Goal: Information Seeking & Learning: Learn about a topic

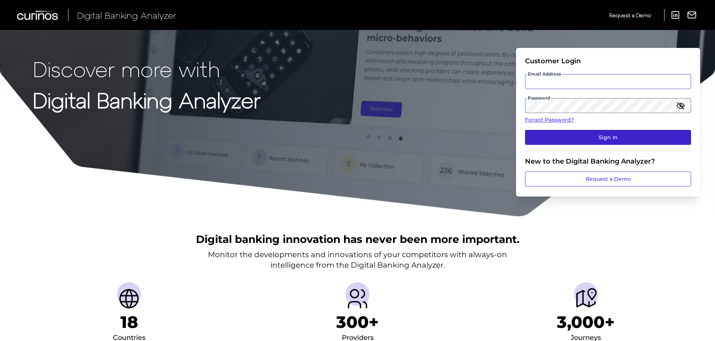
type input "[PERSON_NAME][EMAIL_ADDRESS][PERSON_NAME][DOMAIN_NAME]"
click at [606, 135] on button "Sign In" at bounding box center [608, 137] width 166 height 15
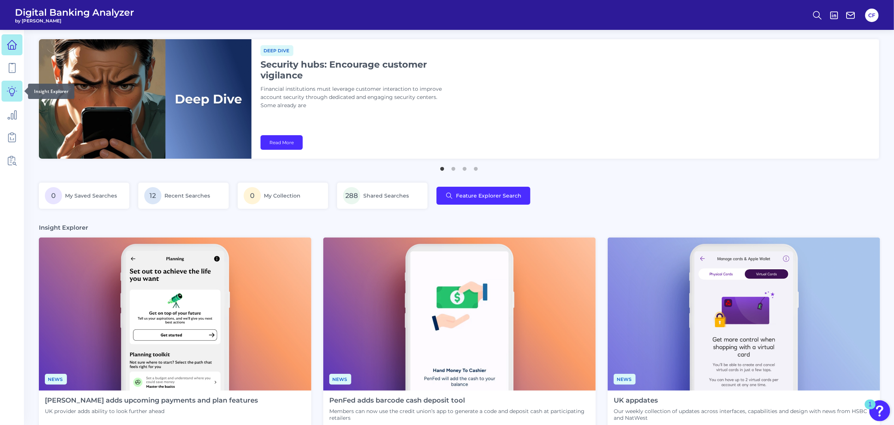
click at [15, 92] on icon at bounding box center [12, 91] width 10 height 10
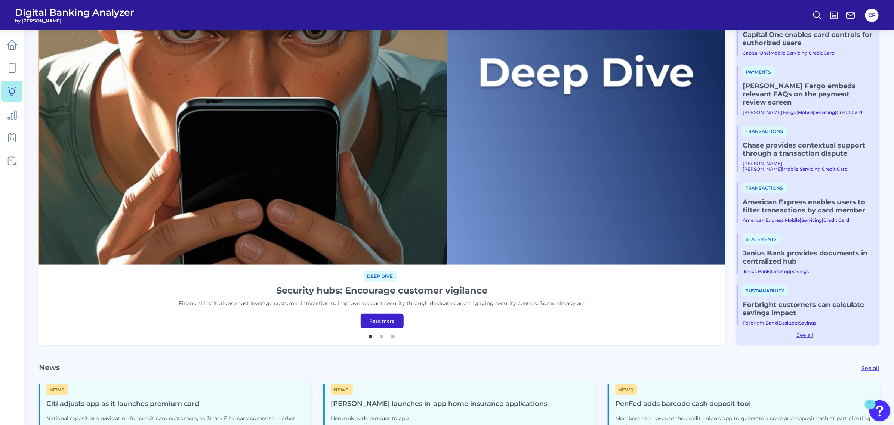
scroll to position [187, 0]
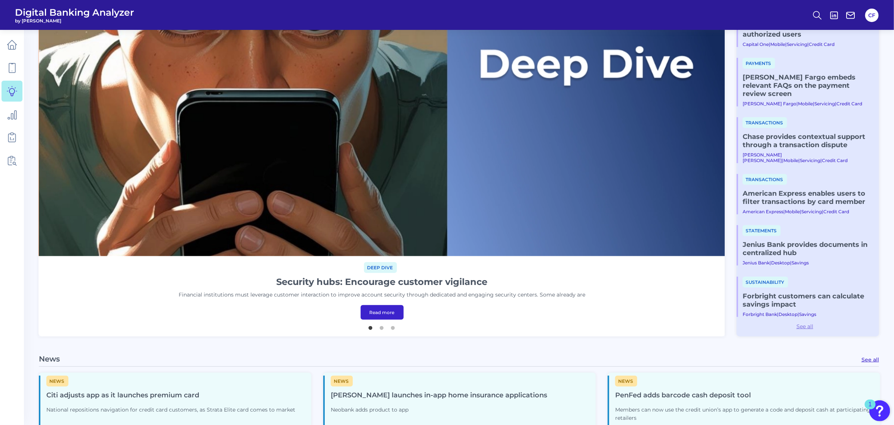
click at [718, 323] on link "See all" at bounding box center [805, 326] width 136 height 7
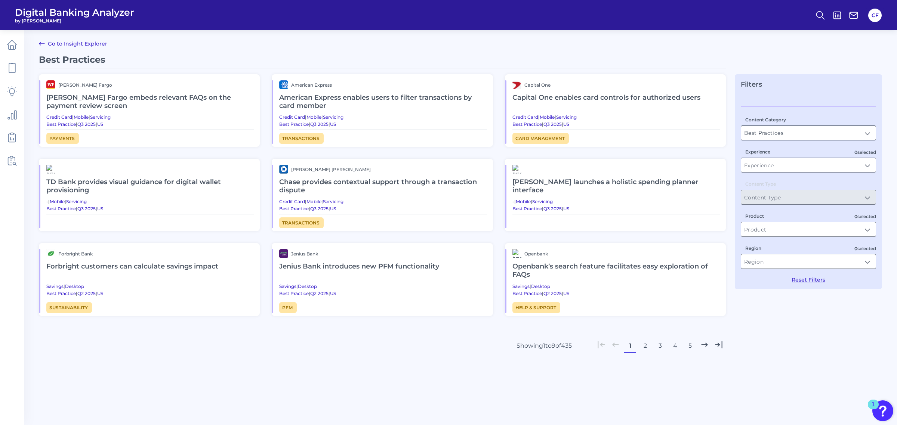
click at [718, 135] on input "Best Practices" at bounding box center [808, 133] width 135 height 14
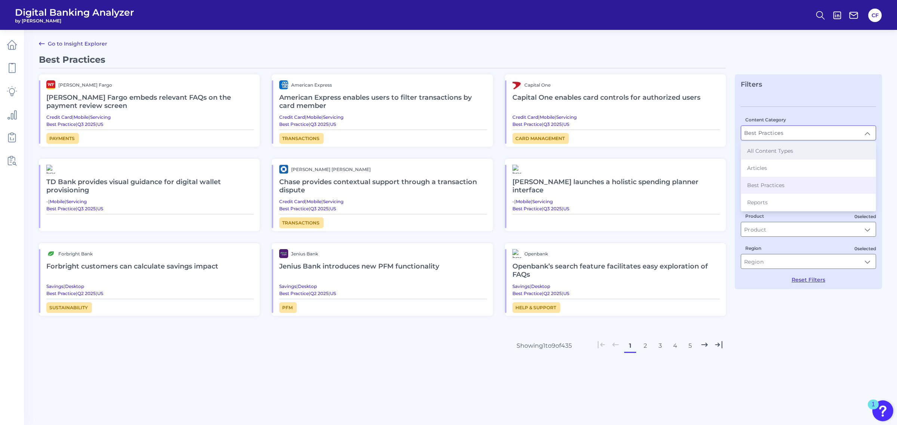
click at [718, 153] on span "All Content Types" at bounding box center [770, 151] width 46 height 7
type input "All Content Types"
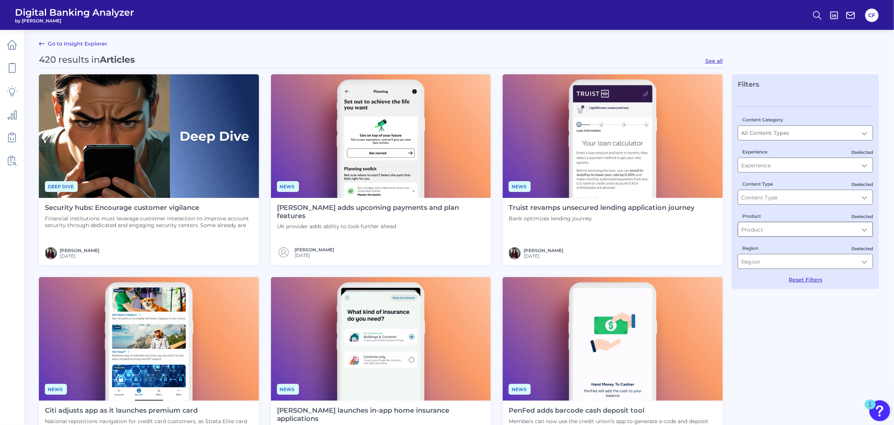
click at [718, 237] on input "Product" at bounding box center [805, 229] width 135 height 14
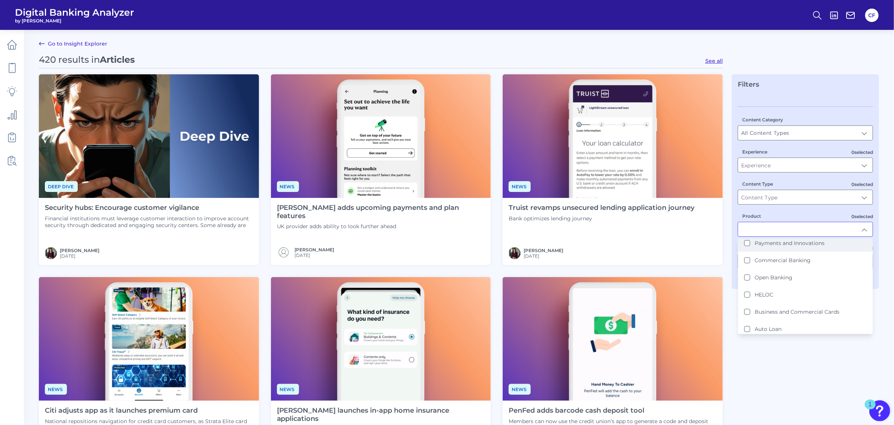
scroll to position [140, 0]
click at [718, 245] on Banking "Commercial Banking" at bounding box center [747, 245] width 6 height 6
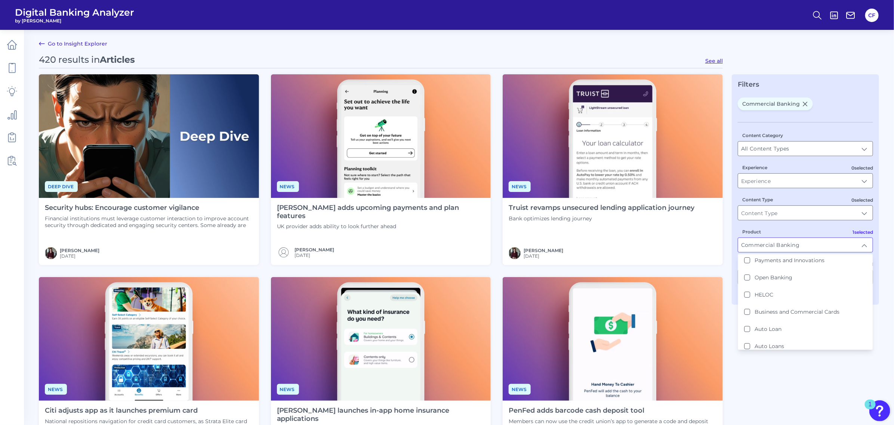
type input "Commercial Banking"
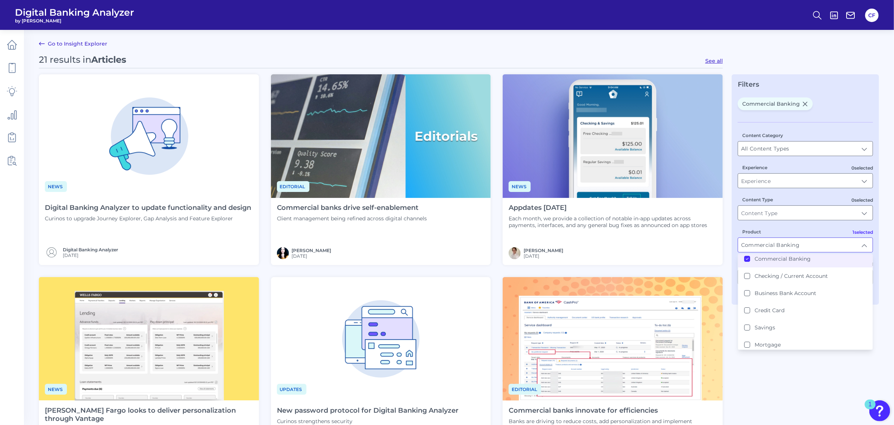
click at [495, 258] on div "News Digital Banking Analyzer to update functionality and design Curinos to upg…" at bounding box center [381, 271] width 684 height 394
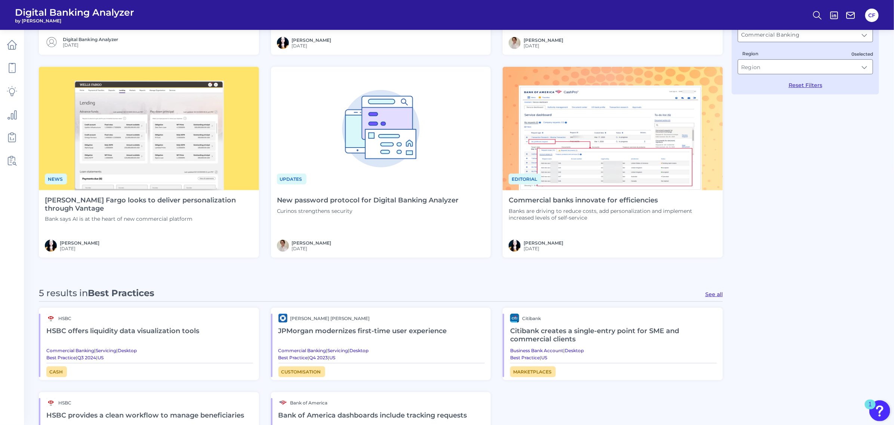
scroll to position [187, 0]
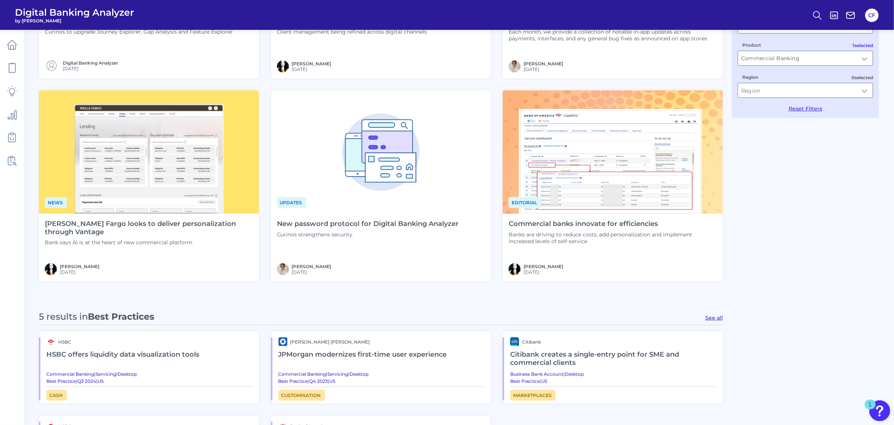
click at [262, 258] on div "News Digital Banking Analyzer to update functionality and design Curinos to upg…" at bounding box center [381, 84] width 684 height 394
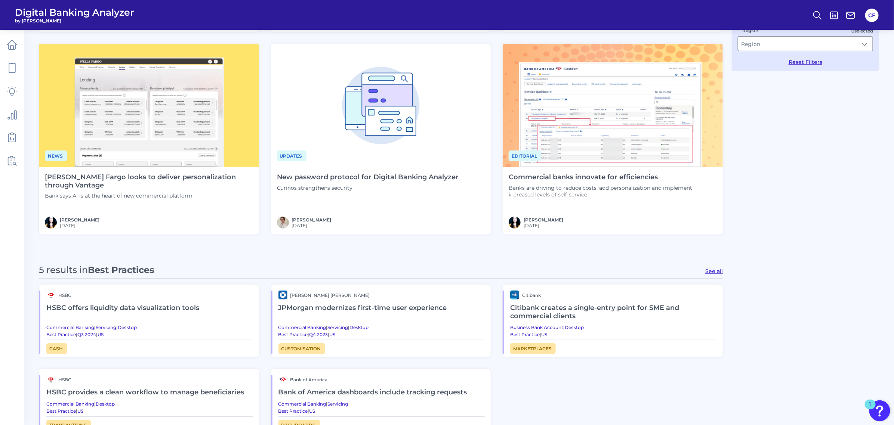
click at [154, 304] on h2 "HSBC offers liquidity data visualization tools" at bounding box center [149, 308] width 207 height 17
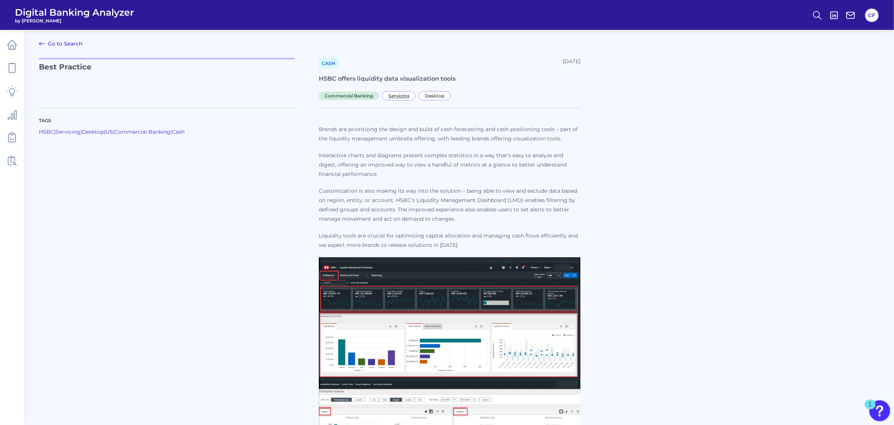
click at [399, 91] on span "Servicing" at bounding box center [399, 95] width 34 height 9
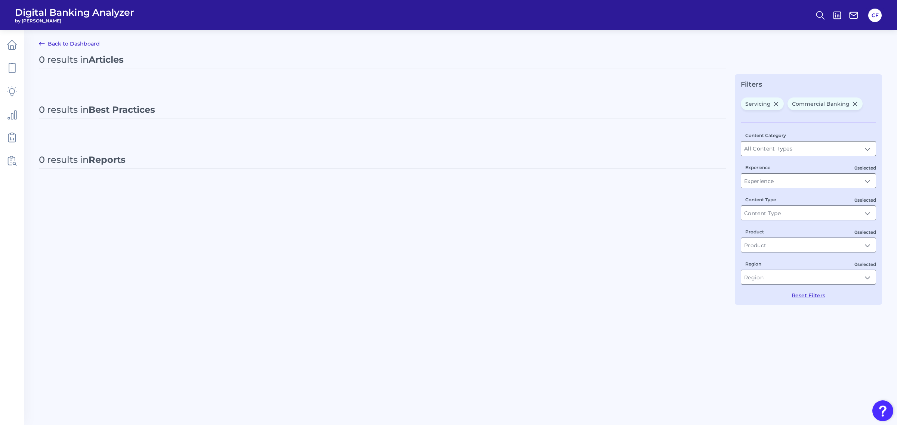
type input "Servicing"
type input "Commercial Banking"
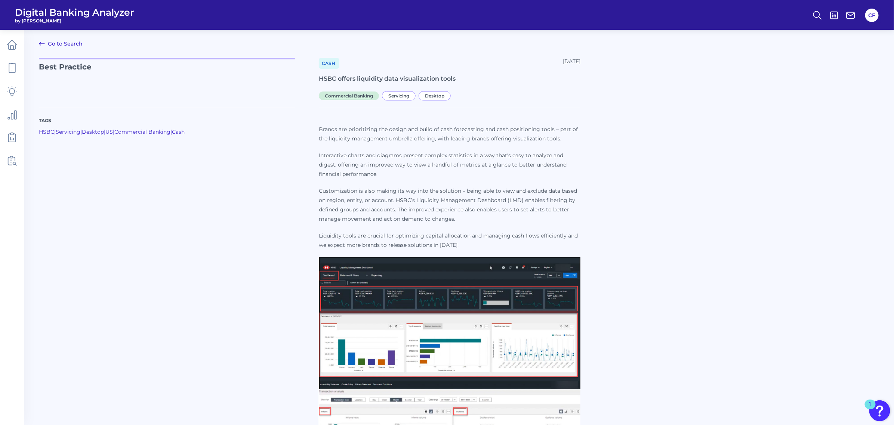
click at [341, 95] on span "Commercial Banking" at bounding box center [349, 96] width 60 height 9
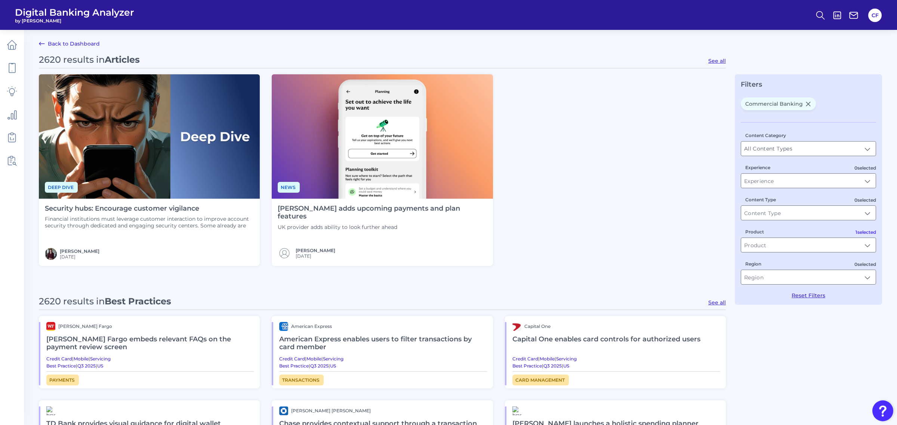
type input "Commercial Banking"
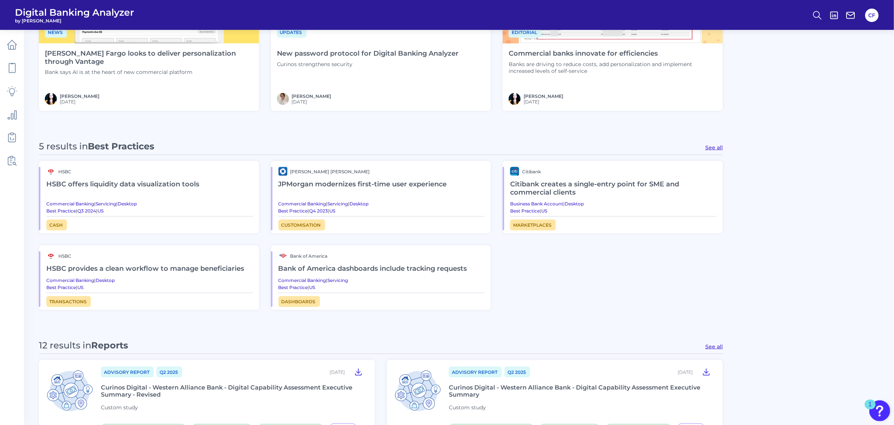
scroll to position [374, 0]
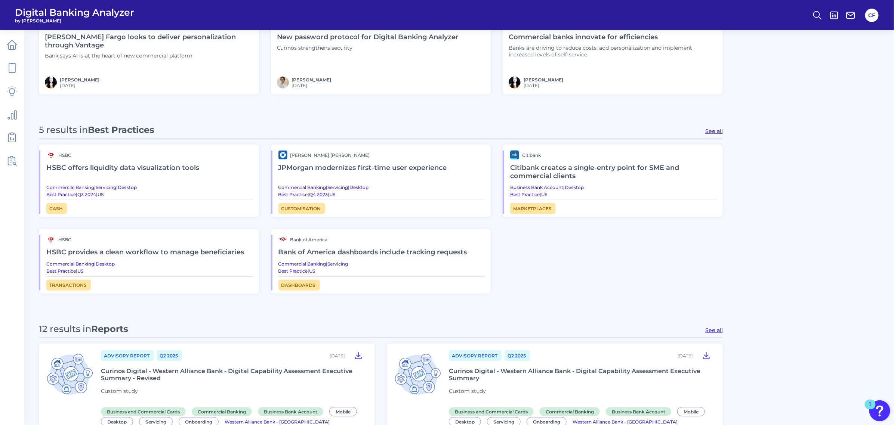
click at [400, 174] on h2 "JPMorgan modernizes first-time user experience" at bounding box center [382, 168] width 207 height 17
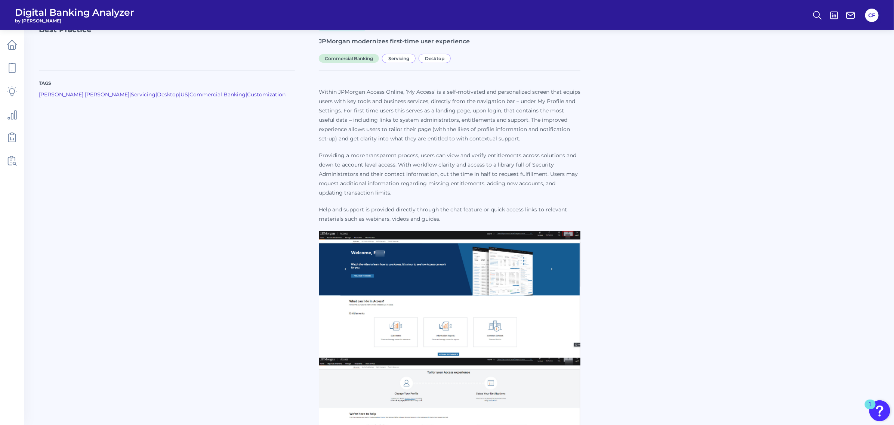
scroll to position [14, 0]
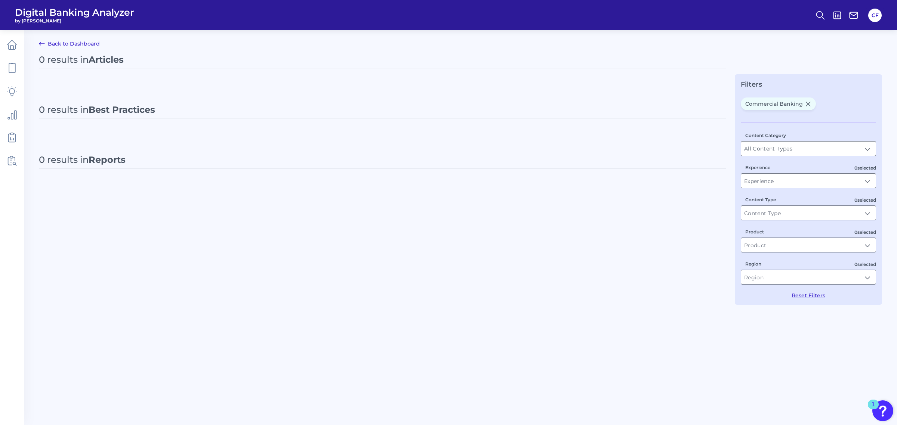
type input "Commercial Banking"
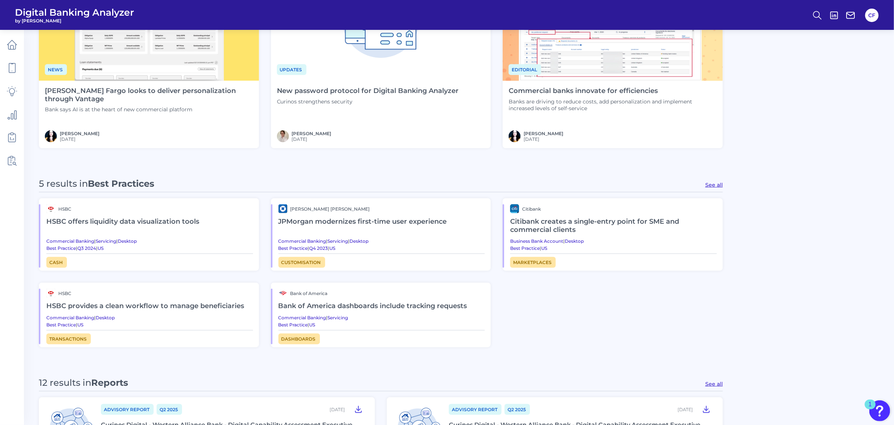
scroll to position [374, 0]
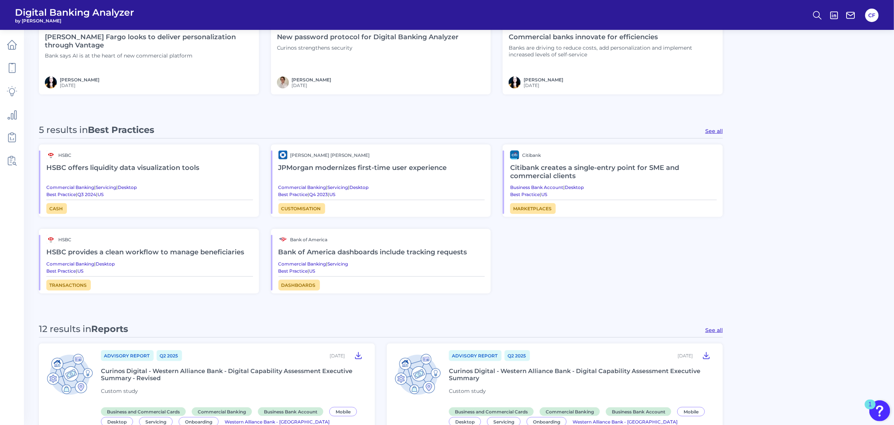
click at [195, 173] on h2 "HSBC offers liquidity data visualization tools" at bounding box center [149, 168] width 207 height 17
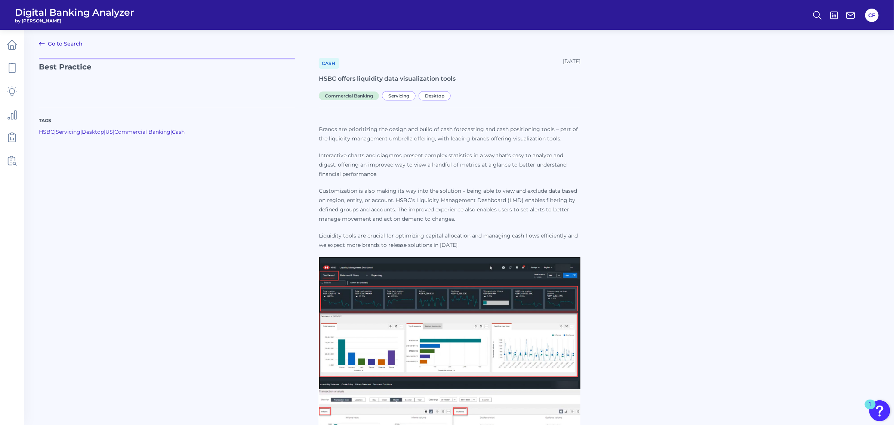
click at [466, 120] on div "Brands are prioritizing the design and build of cash forecasting and cash posit…" at bounding box center [450, 371] width 262 height 526
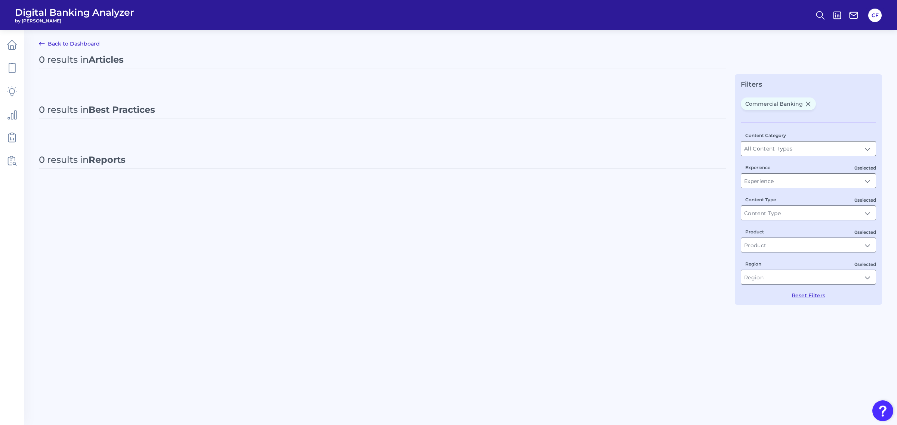
type input "Commercial Banking"
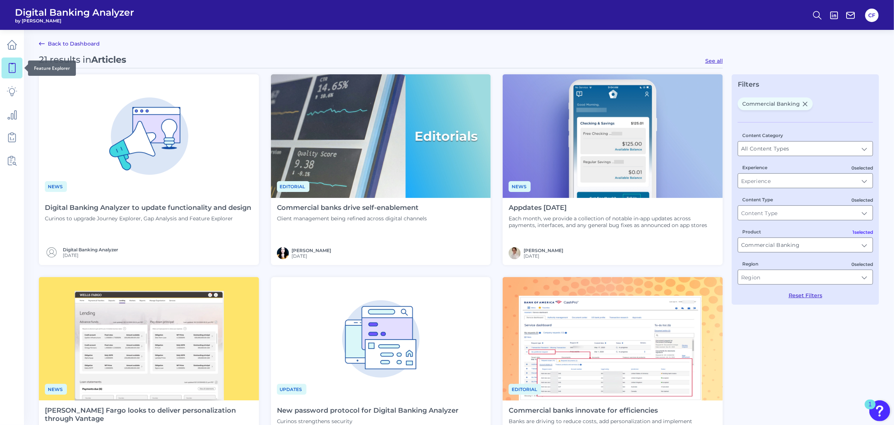
click at [16, 65] on icon at bounding box center [12, 68] width 10 height 10
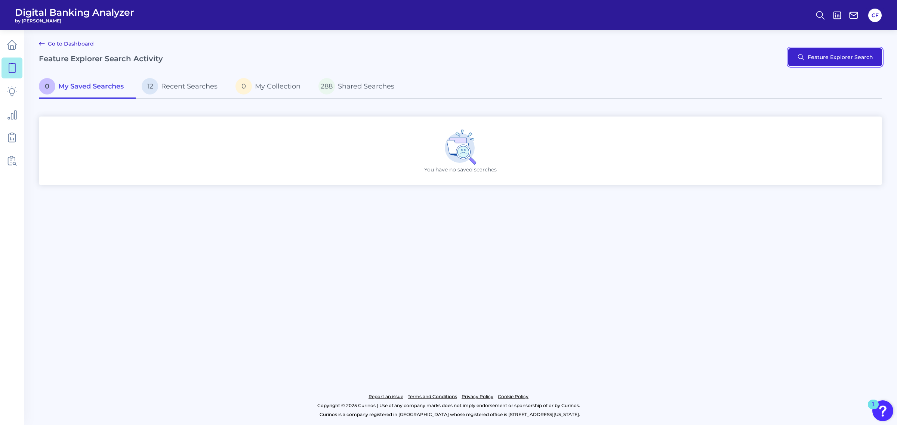
click at [718, 62] on button "Feature Explorer Search" at bounding box center [836, 57] width 94 height 18
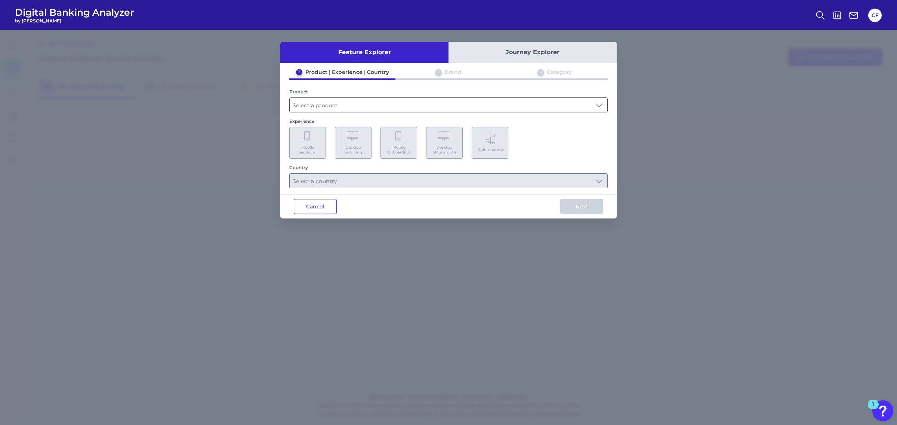
click at [390, 103] on input "text" at bounding box center [449, 105] width 318 height 14
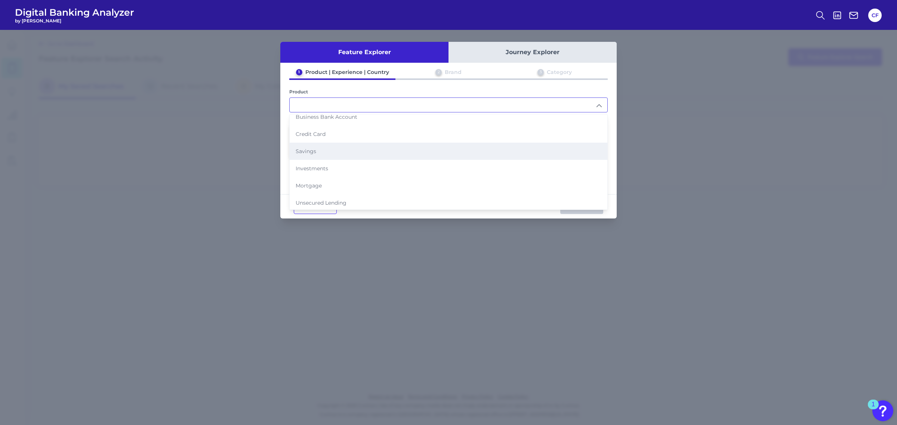
scroll to position [75, 0]
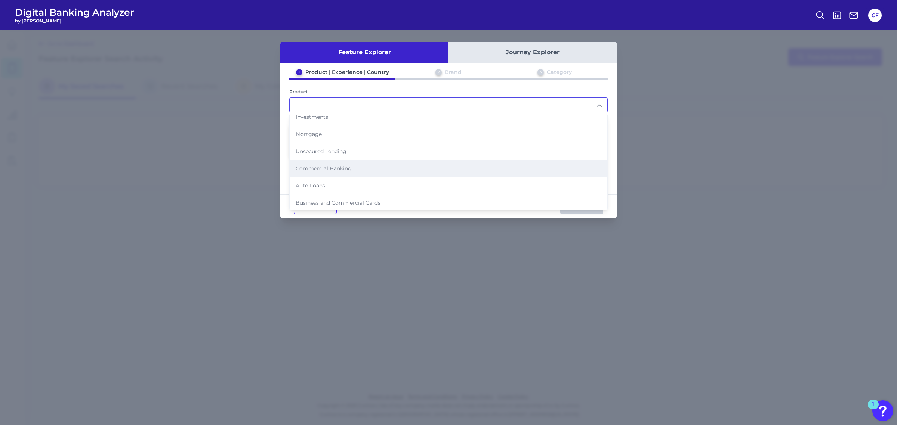
click at [360, 169] on li "Commercial Banking" at bounding box center [449, 168] width 318 height 17
type input "Commercial Banking"
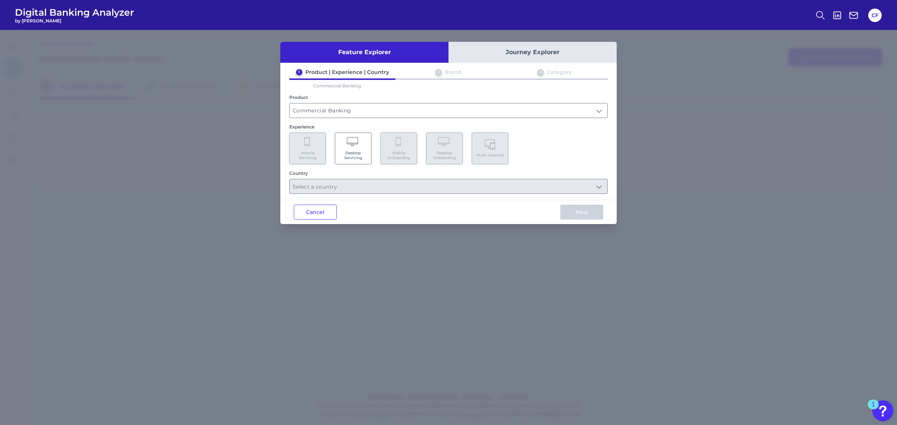
click at [348, 151] on span "Desktop Servicing" at bounding box center [353, 156] width 28 height 10
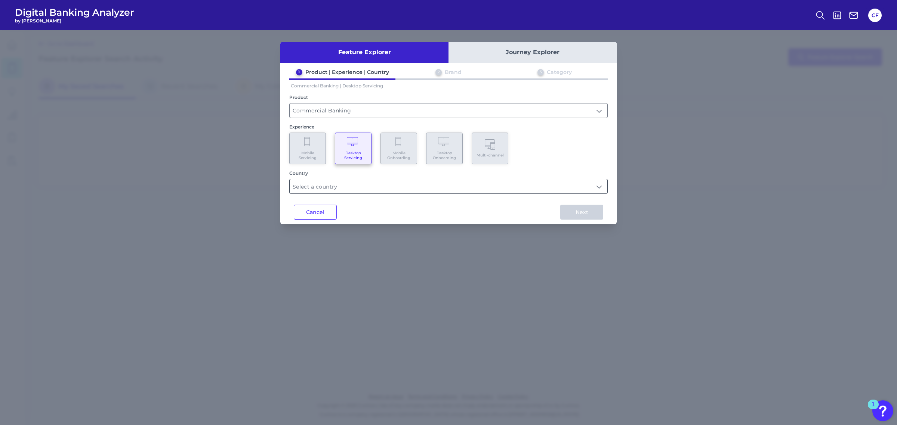
click at [344, 185] on input "text" at bounding box center [449, 186] width 318 height 14
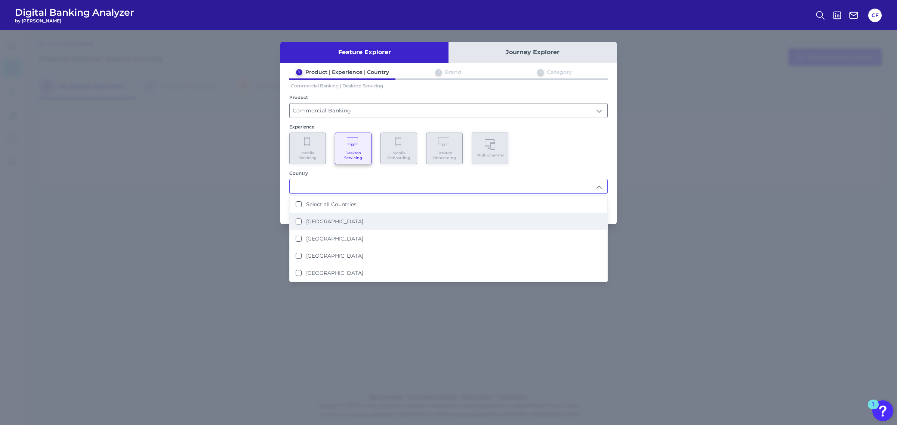
click at [332, 222] on label "[GEOGRAPHIC_DATA]" at bounding box center [334, 221] width 57 height 7
type input "[GEOGRAPHIC_DATA]"
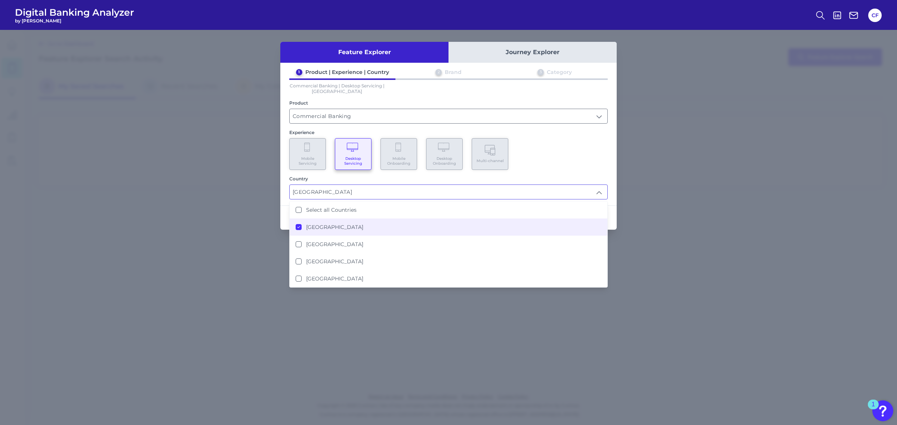
click at [587, 162] on div "Mobile Servicing Desktop Servicing Mobile Onboarding Desktop Onboarding Multi-c…" at bounding box center [448, 154] width 319 height 32
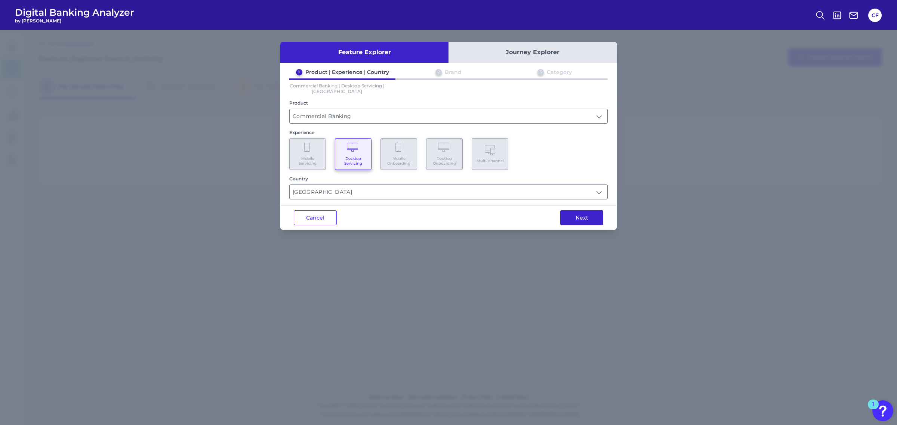
click at [588, 217] on button "Next" at bounding box center [581, 218] width 43 height 15
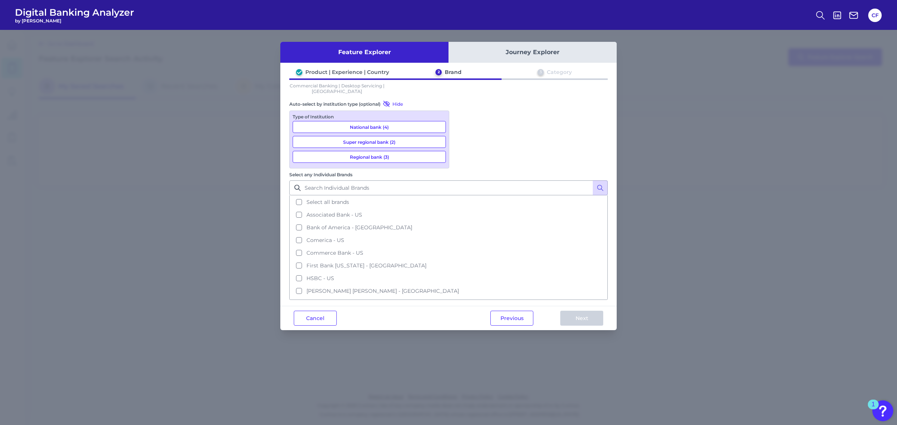
click at [416, 142] on button "Super regional bank (2)" at bounding box center [369, 142] width 153 height 12
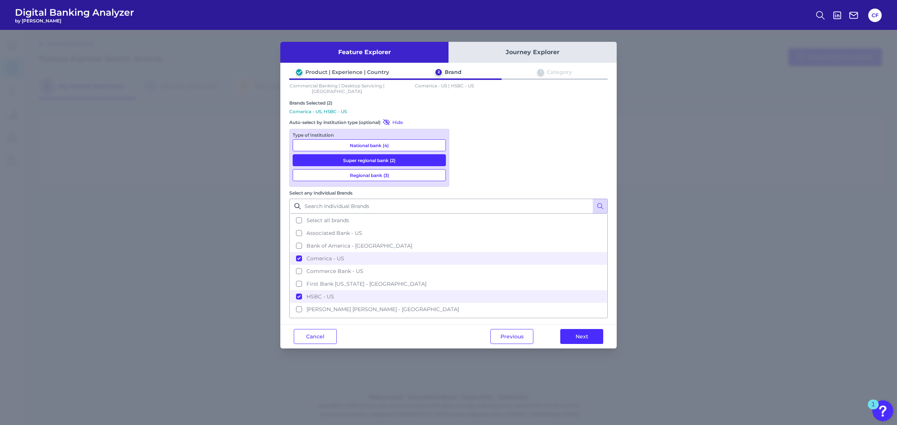
click at [406, 177] on button "Regional bank (3)" at bounding box center [369, 175] width 153 height 12
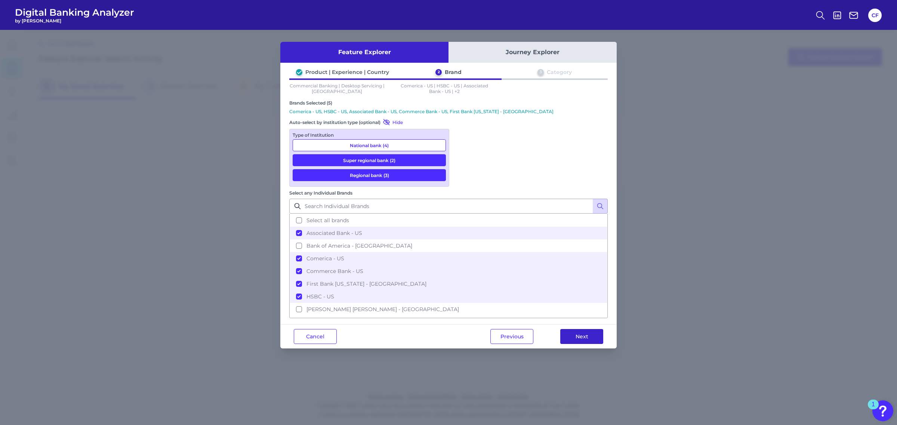
click at [578, 329] on button "Next" at bounding box center [581, 336] width 43 height 15
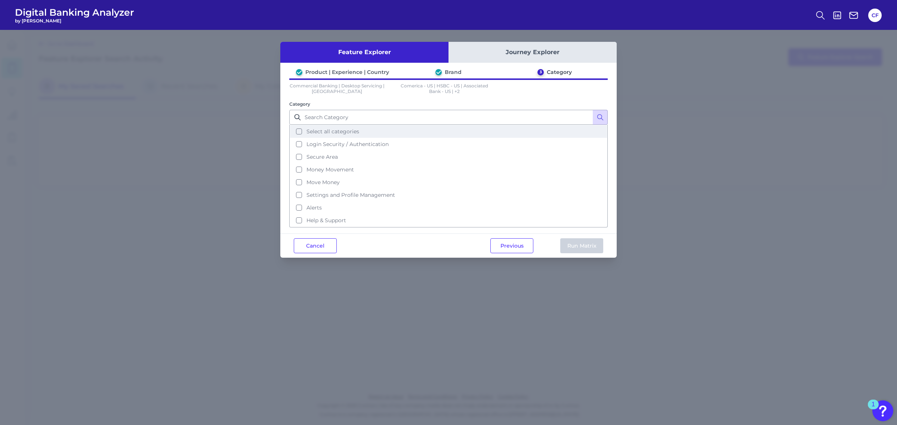
click at [299, 129] on button "Select all categories" at bounding box center [448, 131] width 317 height 13
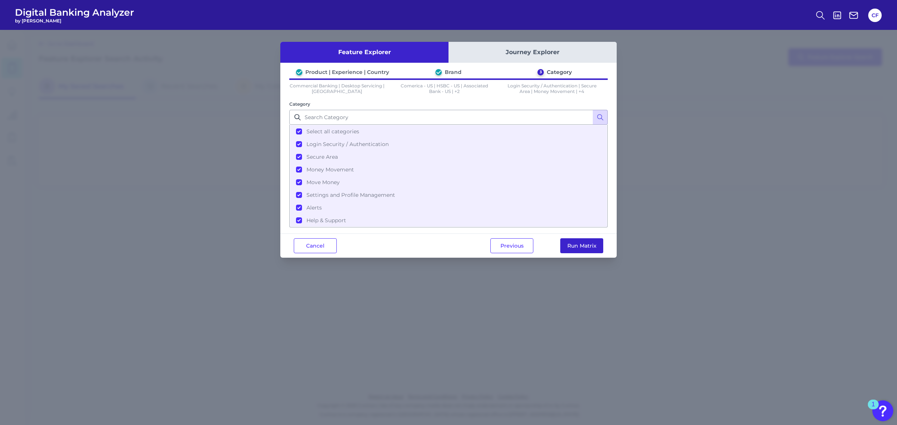
click at [588, 245] on button "Run Matrix" at bounding box center [581, 246] width 43 height 15
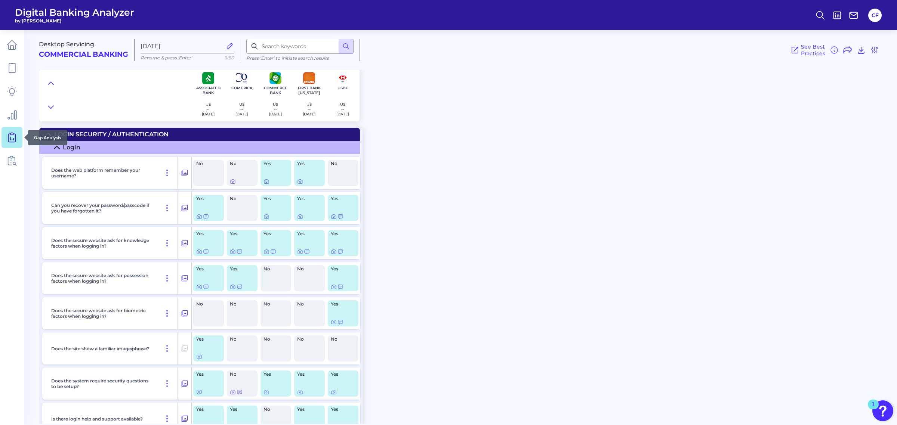
click at [16, 135] on icon at bounding box center [12, 137] width 10 height 10
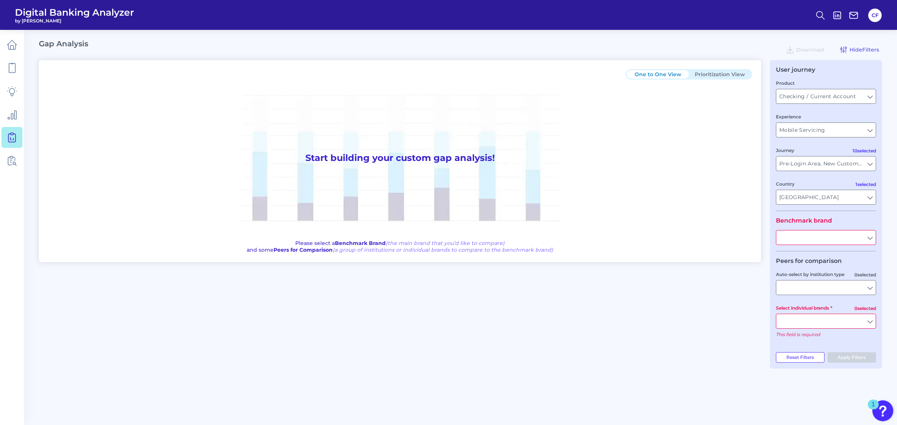
type input "All Journeys"
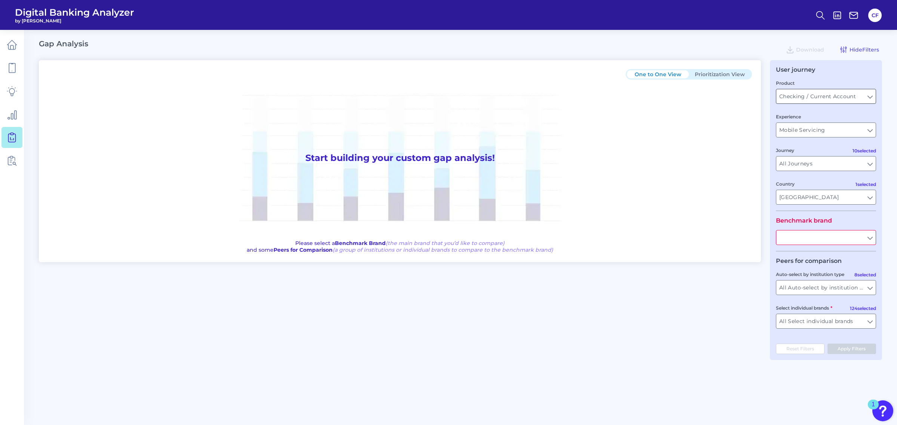
click at [718, 100] on input "Checking / Current Account" at bounding box center [826, 96] width 99 height 14
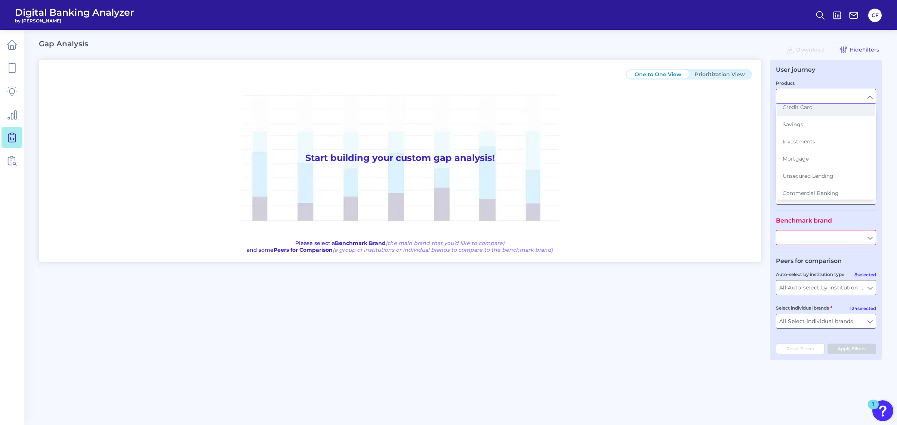
scroll to position [82, 0]
click at [718, 152] on button "Commercial Banking" at bounding box center [826, 156] width 99 height 17
type input "Commercial Banking"
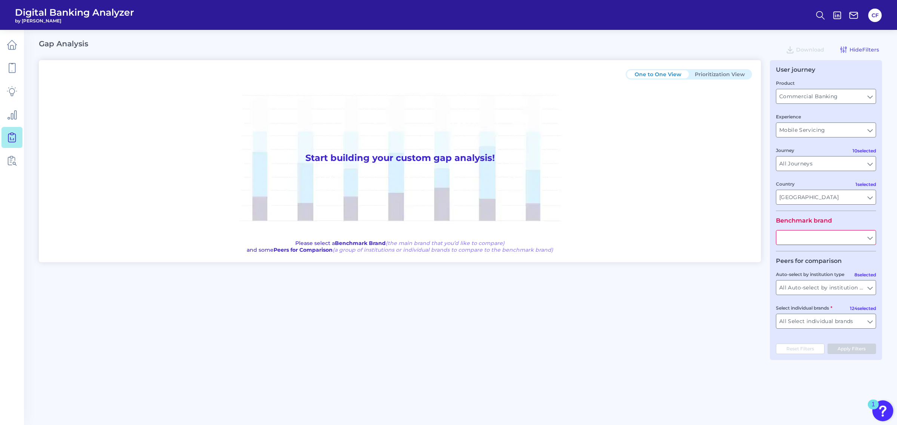
type input "All Countries"
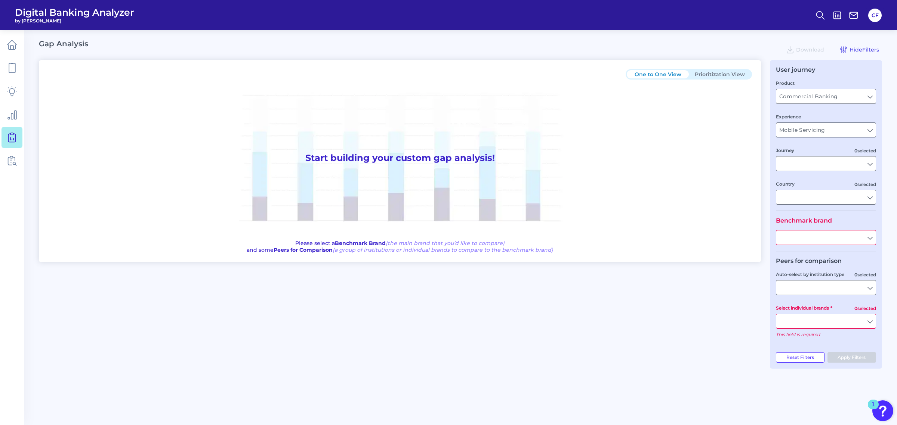
click at [718, 132] on input "Mobile Servicing" at bounding box center [826, 130] width 99 height 14
click at [718, 131] on input "Experience" at bounding box center [826, 130] width 99 height 14
type input "Mobile Servicing"
click at [718, 134] on input "Mobile Servicing" at bounding box center [826, 130] width 99 height 14
click at [718, 141] on button "Desktop Servicing" at bounding box center [826, 146] width 99 height 17
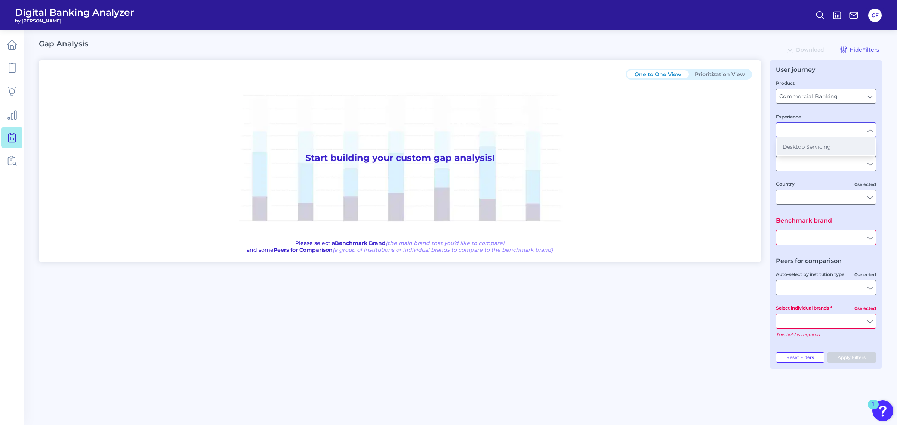
type input "Desktop Servicing"
click at [718, 199] on input "Country" at bounding box center [826, 197] width 99 height 14
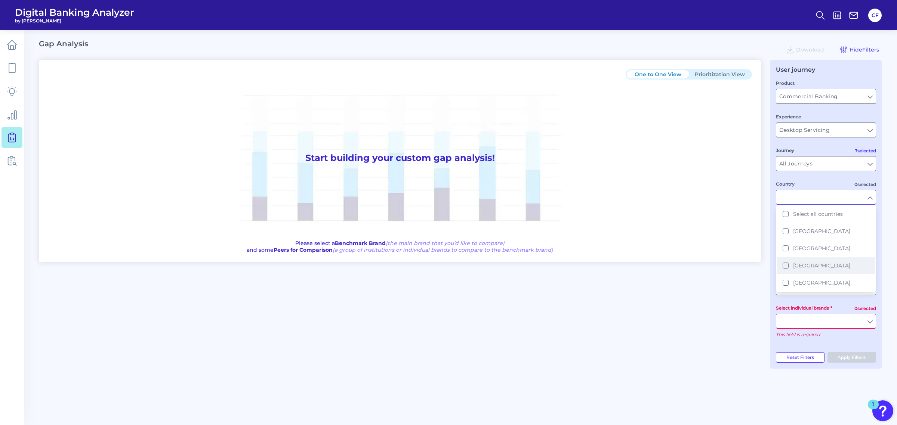
click at [718, 264] on button "[GEOGRAPHIC_DATA]" at bounding box center [826, 265] width 99 height 17
click at [718, 278] on div "One to One View Prioritization View Start building your custom gap analysis! Pl…" at bounding box center [461, 210] width 844 height 300
type input "[GEOGRAPHIC_DATA]"
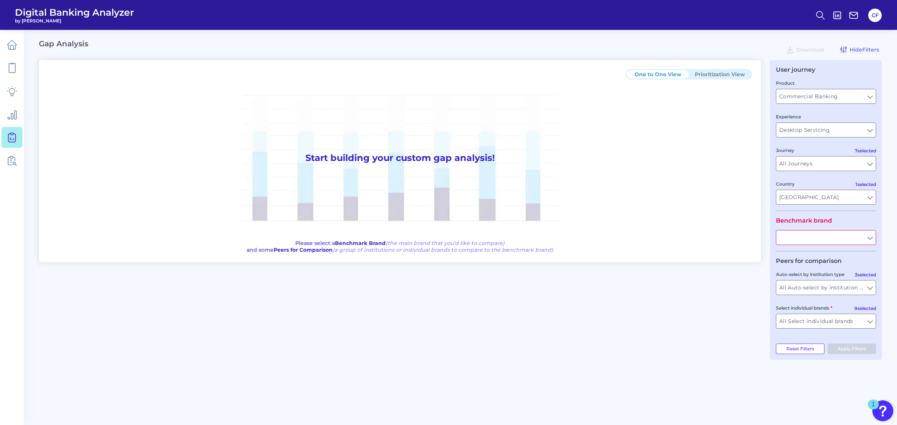
click at [718, 242] on input "text" at bounding box center [826, 238] width 99 height 14
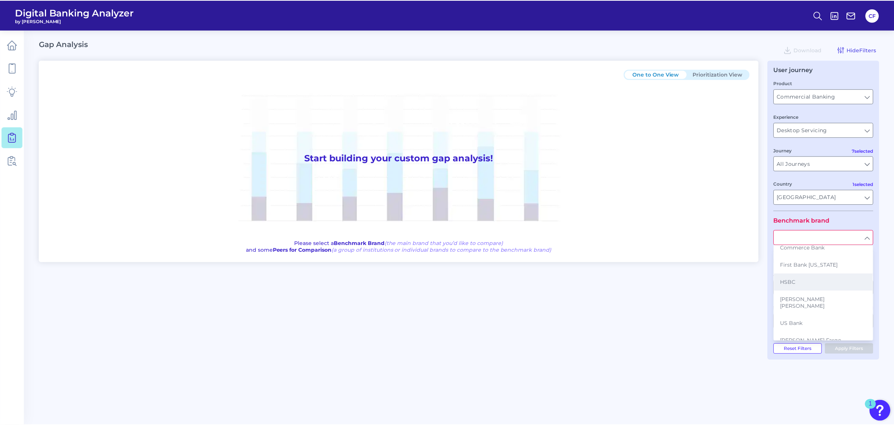
scroll to position [58, 0]
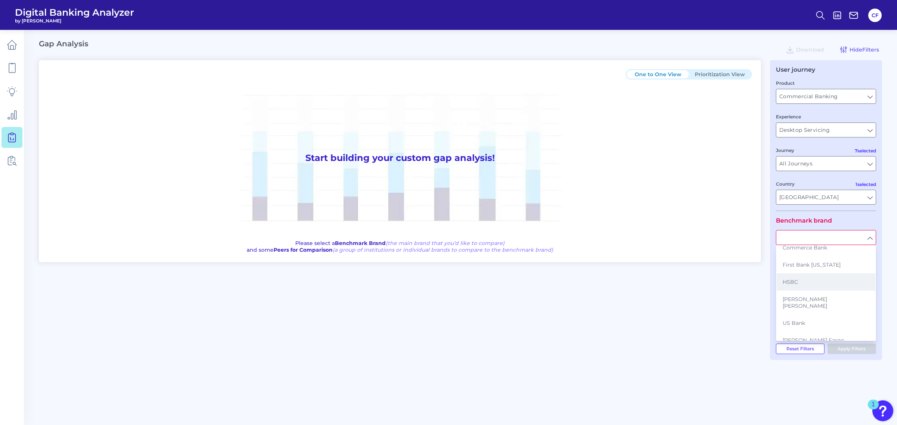
click at [718, 281] on button "HSBC" at bounding box center [826, 282] width 99 height 17
type input "HSBC"
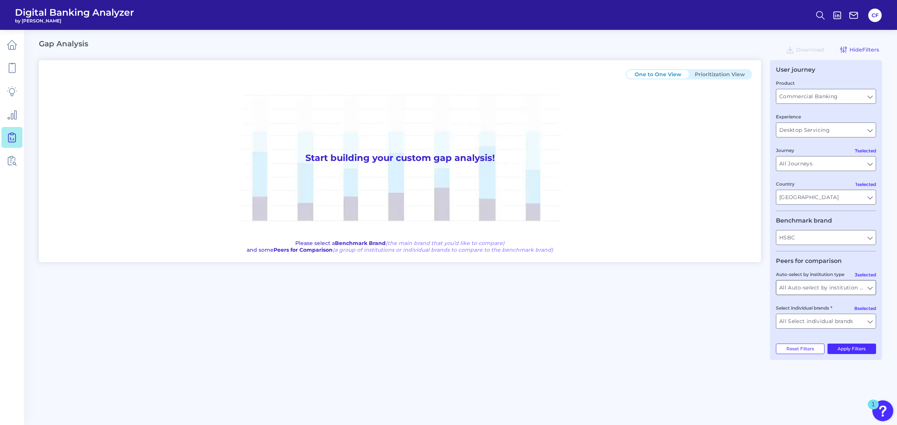
click at [718, 288] on input "All Auto-select by institution types" at bounding box center [826, 288] width 99 height 14
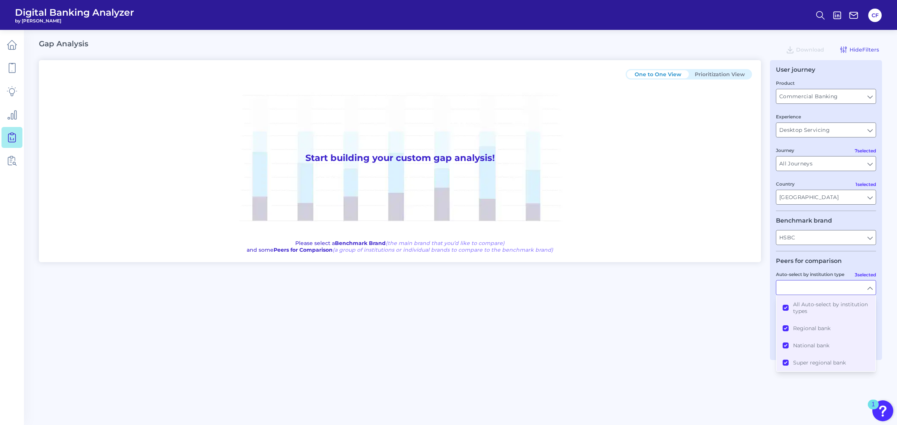
click at [709, 335] on div "One to One View Prioritization View Start building your custom gap analysis! Pl…" at bounding box center [461, 210] width 844 height 300
type input "All Auto-select by institution types"
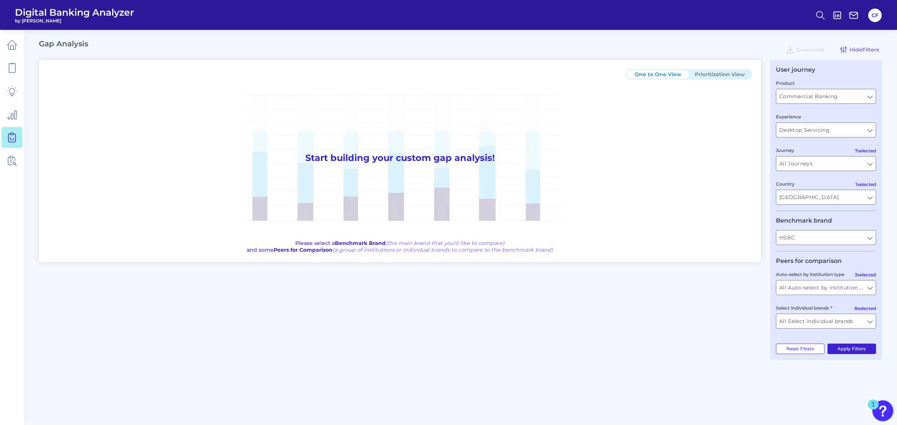
click at [718, 340] on button "Apply Filters" at bounding box center [852, 349] width 49 height 10
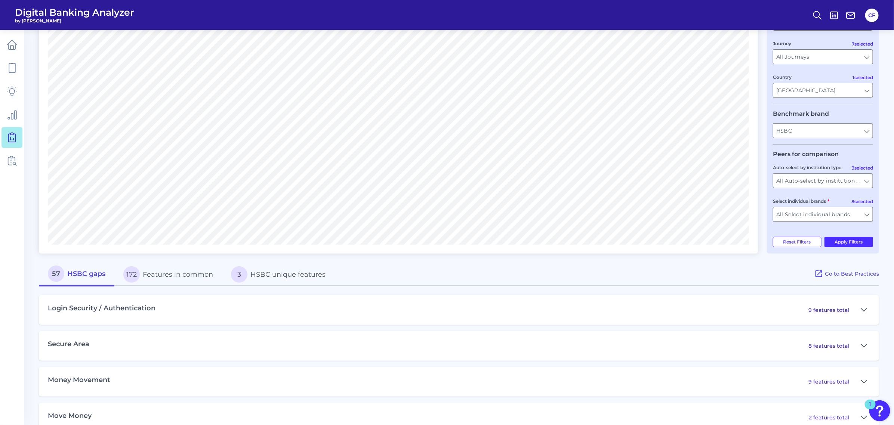
scroll to position [0, 0]
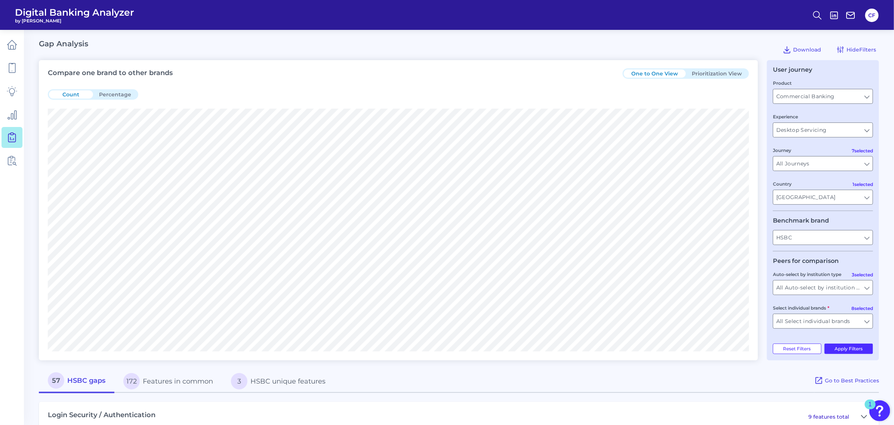
click at [115, 91] on button "Percentage" at bounding box center [115, 94] width 44 height 8
click at [68, 90] on div "Count Percentage" at bounding box center [93, 94] width 90 height 10
click at [70, 88] on div "Count Percentage" at bounding box center [398, 94] width 701 height 28
click at [70, 92] on button "Count" at bounding box center [71, 94] width 44 height 8
click at [718, 75] on button "Prioritization View" at bounding box center [717, 74] width 62 height 8
